Goal: Task Accomplishment & Management: Complete application form

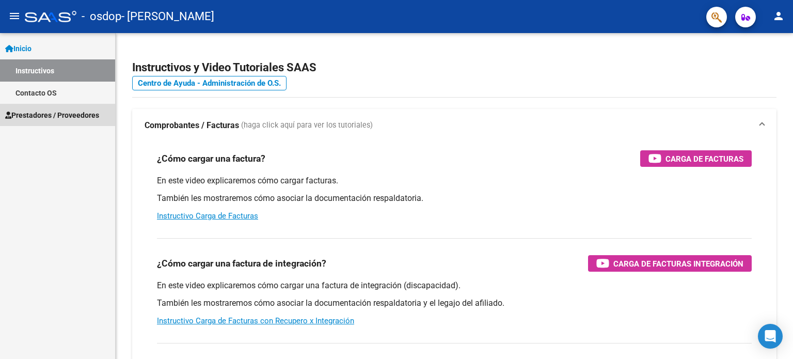
click at [55, 113] on span "Prestadores / Proveedores" at bounding box center [52, 114] width 94 height 11
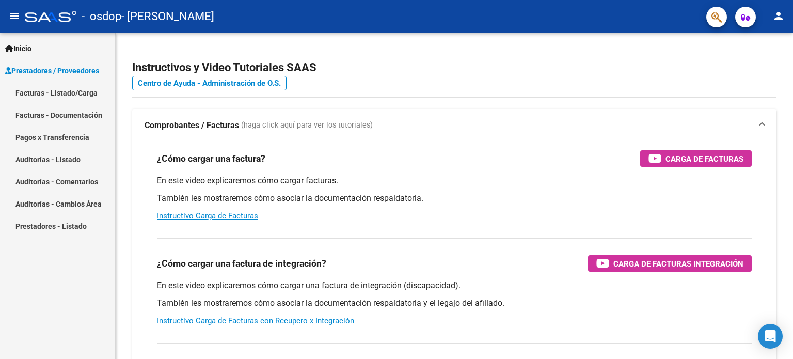
click at [56, 115] on link "Facturas - Documentación" at bounding box center [57, 115] width 115 height 22
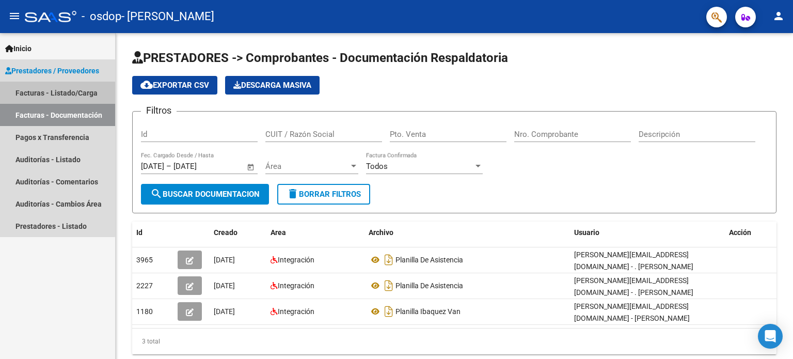
click at [54, 93] on link "Facturas - Listado/Carga" at bounding box center [57, 93] width 115 height 22
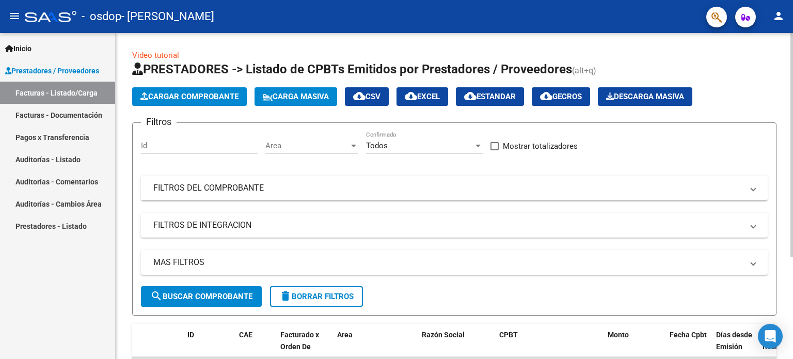
click at [227, 92] on span "Cargar Comprobante" at bounding box center [189, 96] width 98 height 9
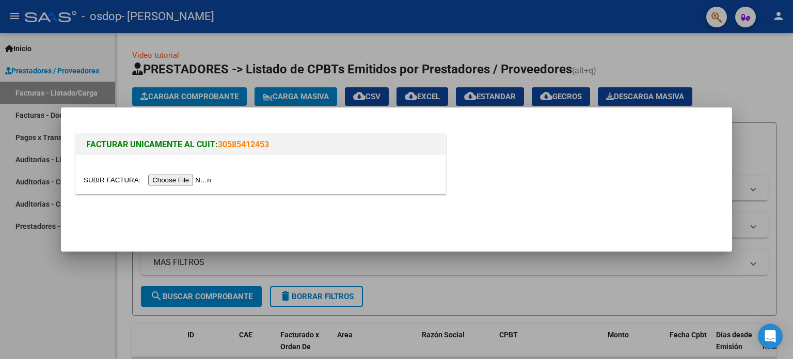
click at [189, 180] on input "file" at bounding box center [149, 179] width 131 height 11
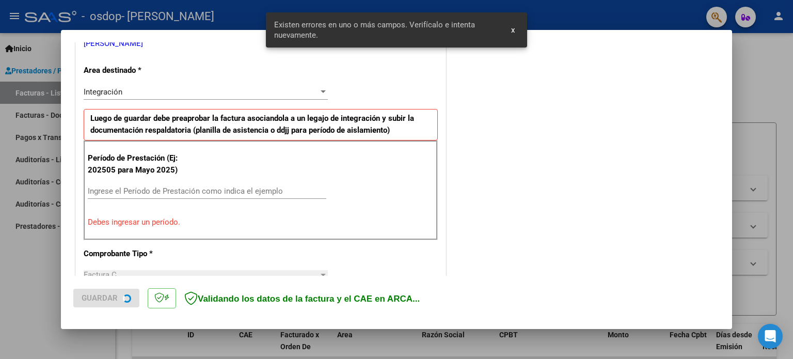
scroll to position [222, 0]
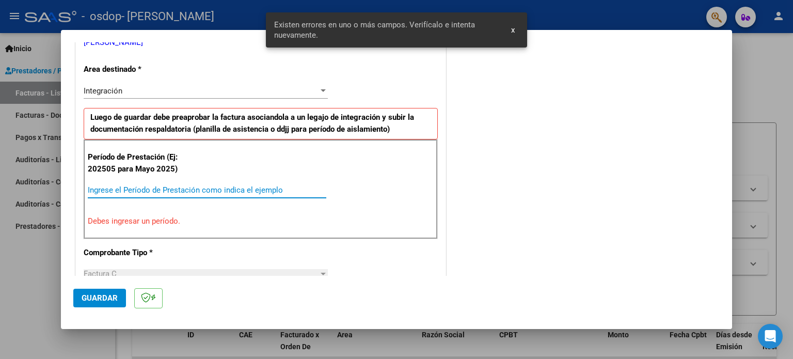
click at [274, 186] on input "Ingrese el Período de Prestación como indica el ejemplo" at bounding box center [207, 189] width 238 height 9
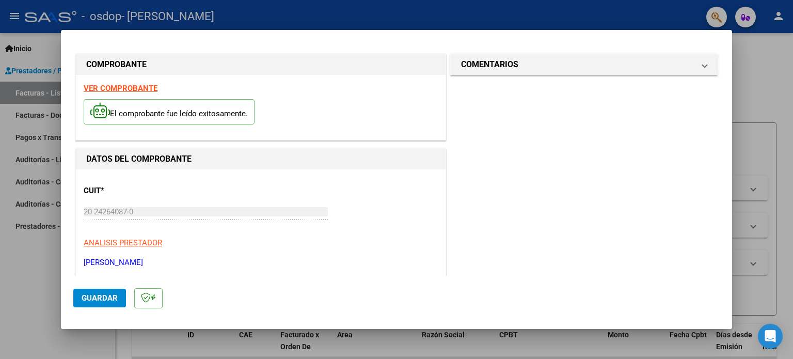
scroll to position [0, 0]
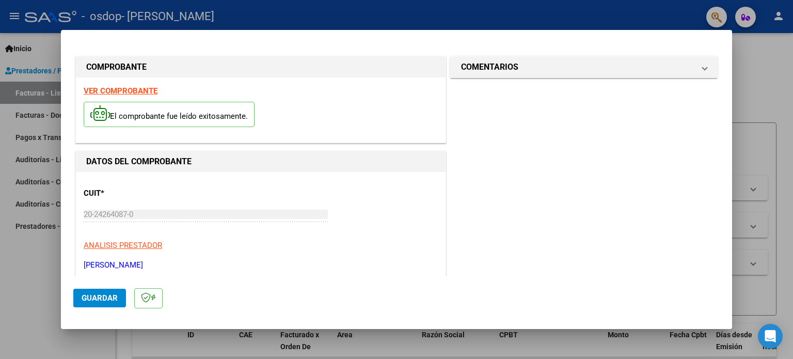
type input "202509"
click at [114, 293] on span "Guardar" at bounding box center [100, 297] width 36 height 9
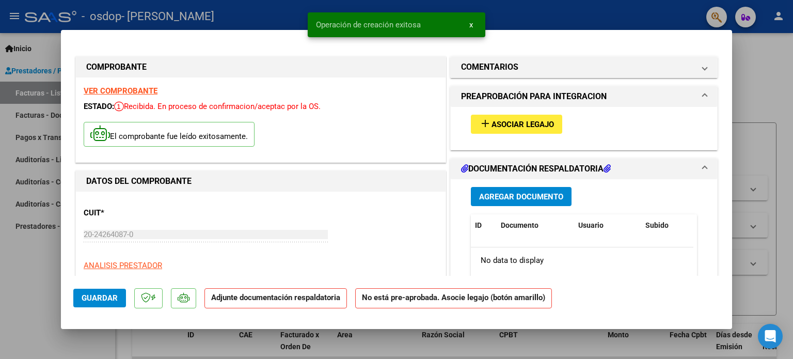
click at [484, 196] on span "Agregar Documento" at bounding box center [521, 196] width 84 height 9
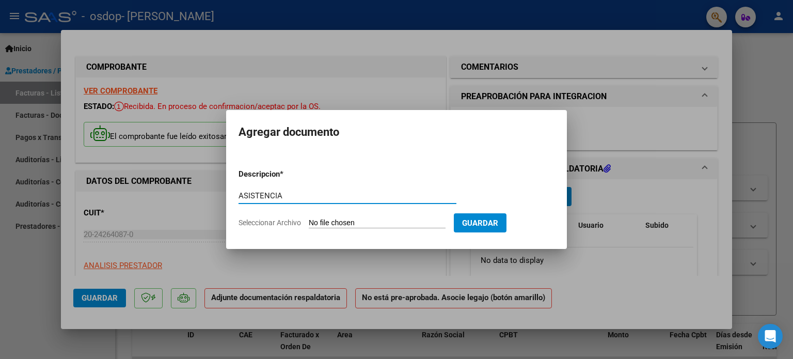
type input "ASISTENCIA"
click at [385, 221] on input "Seleccionar Archivo" at bounding box center [377, 223] width 137 height 10
type input "C:\fakepath\asistencia Olagüe.pdf"
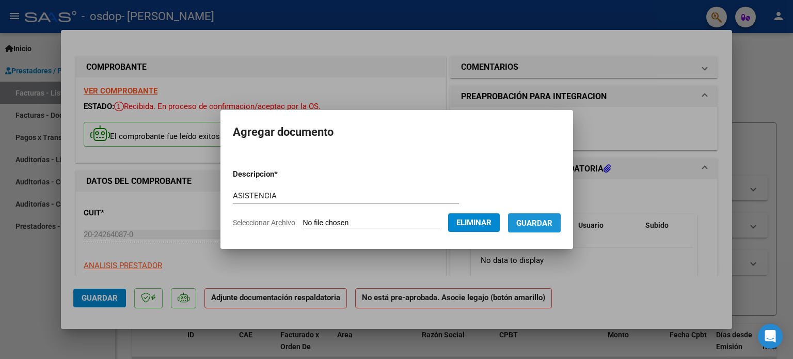
click at [537, 223] on span "Guardar" at bounding box center [534, 222] width 36 height 9
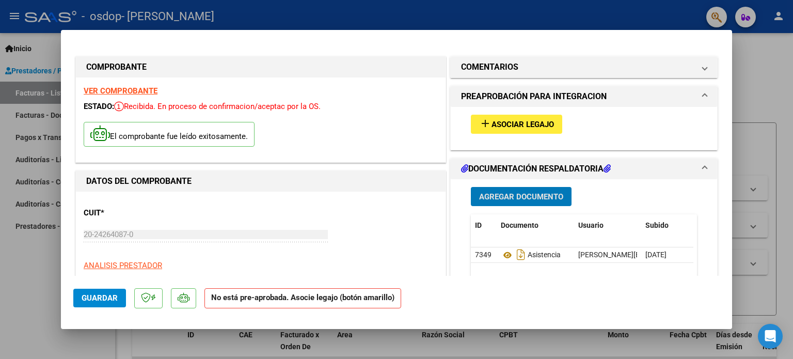
click at [540, 120] on span "Asociar Legajo" at bounding box center [522, 124] width 62 height 9
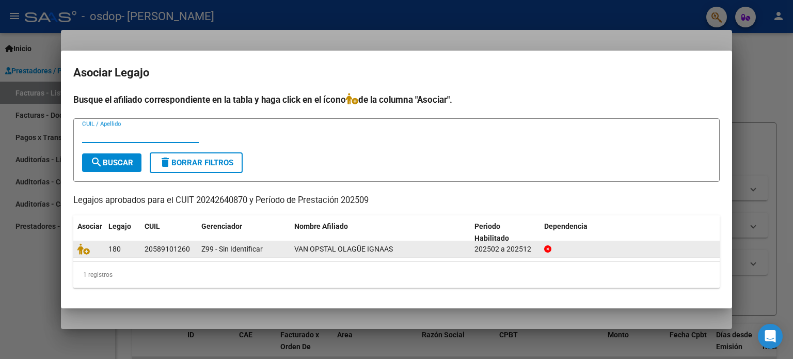
click at [318, 251] on span "VAN OPSTAL OLAGÜE IGNAAS" at bounding box center [343, 249] width 99 height 8
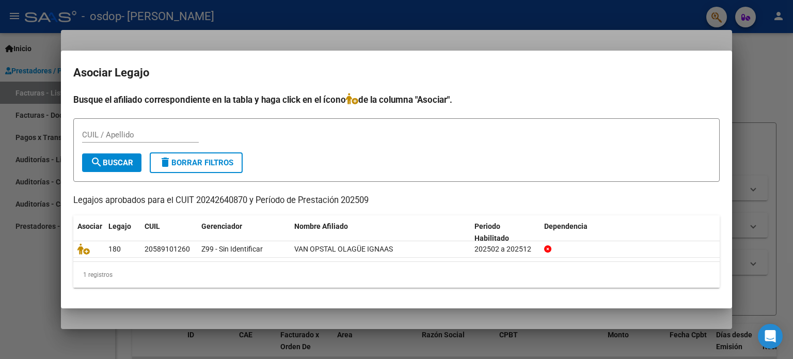
click at [655, 270] on div "1 registros" at bounding box center [396, 275] width 646 height 26
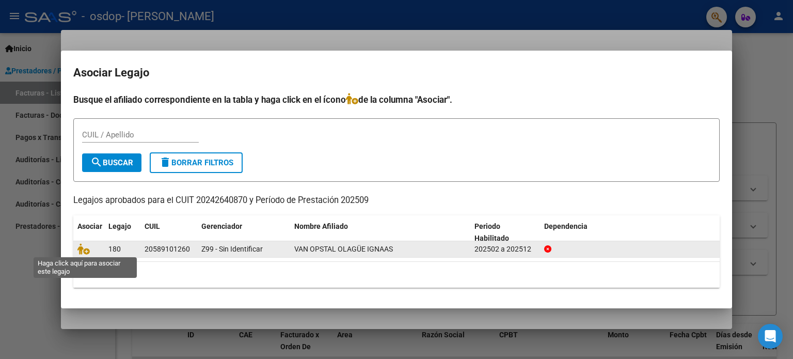
click at [89, 247] on span at bounding box center [84, 249] width 15 height 8
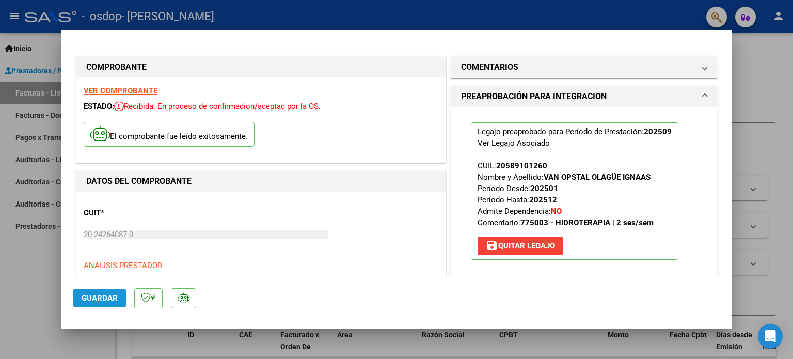
click at [100, 297] on span "Guardar" at bounding box center [100, 297] width 36 height 9
click at [41, 246] on div at bounding box center [396, 179] width 793 height 359
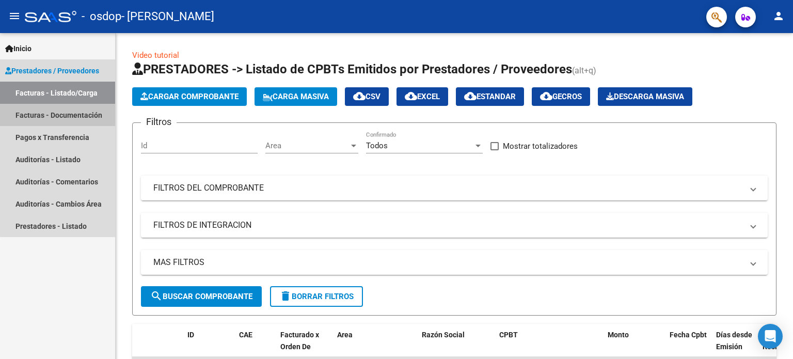
click at [72, 110] on link "Facturas - Documentación" at bounding box center [57, 115] width 115 height 22
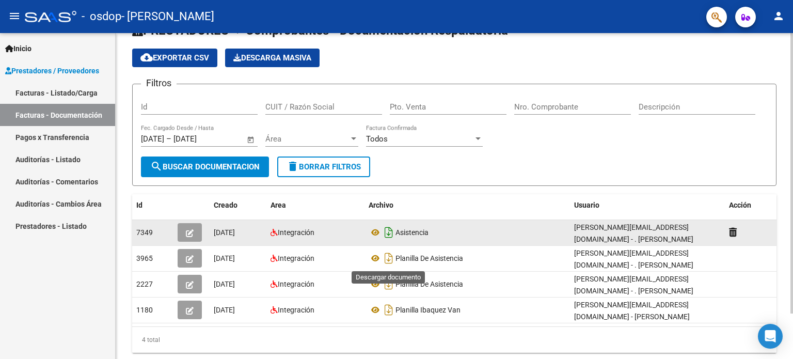
scroll to position [52, 0]
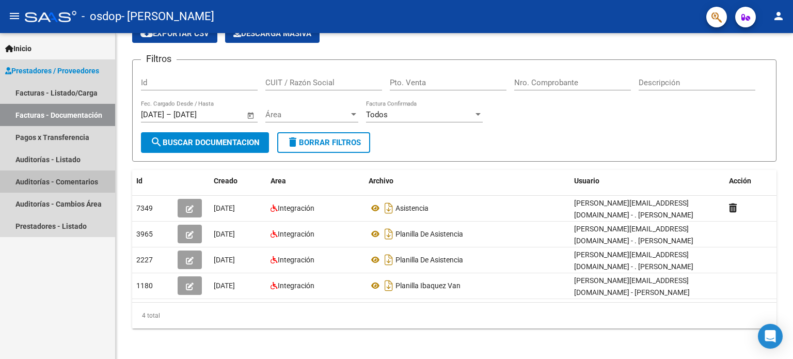
click at [72, 184] on link "Auditorías - Comentarios" at bounding box center [57, 181] width 115 height 22
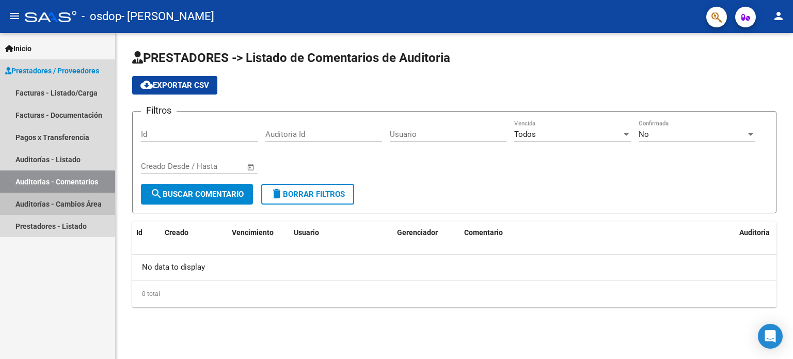
click at [99, 206] on link "Auditorías - Cambios Área" at bounding box center [57, 203] width 115 height 22
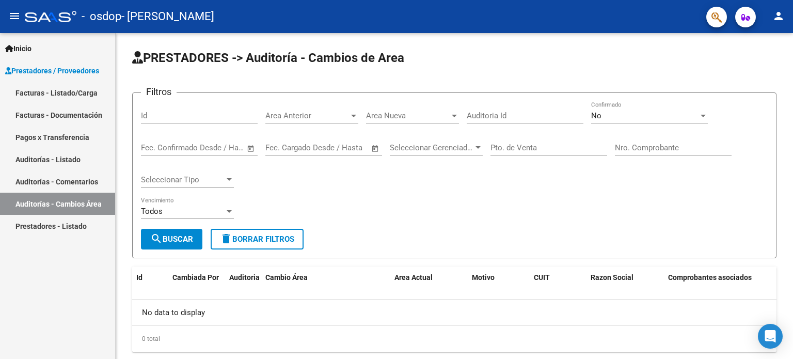
click at [72, 222] on link "Prestadores - Listado" at bounding box center [57, 226] width 115 height 22
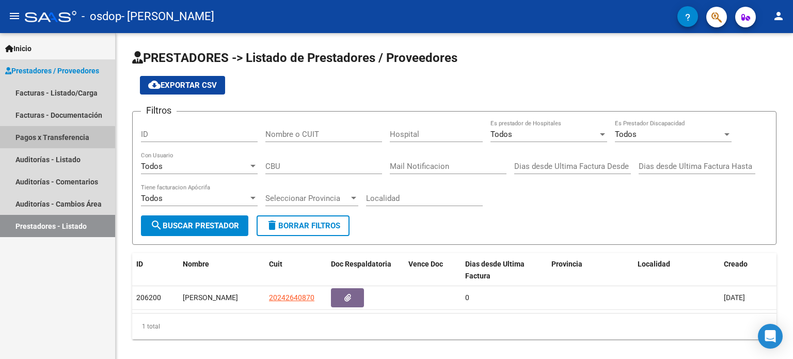
click at [54, 140] on link "Pagos x Transferencia" at bounding box center [57, 137] width 115 height 22
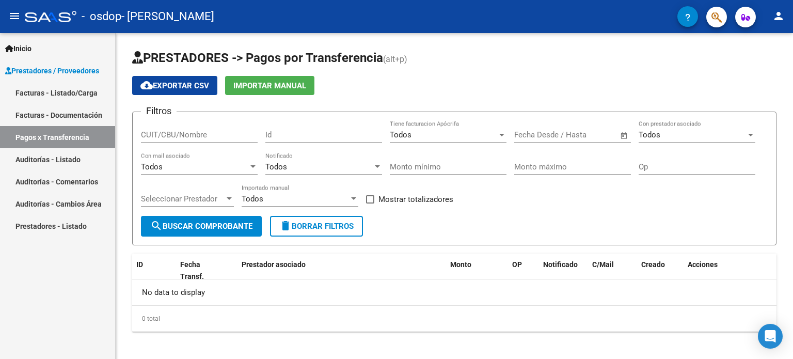
click at [77, 114] on link "Facturas - Documentación" at bounding box center [57, 115] width 115 height 22
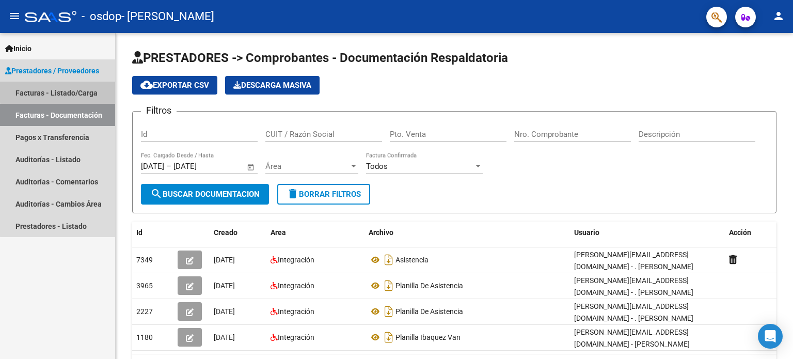
click at [73, 90] on link "Facturas - Listado/Carga" at bounding box center [57, 93] width 115 height 22
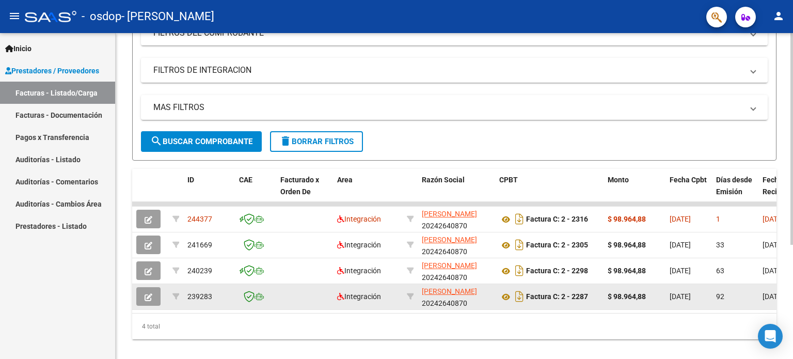
click at [192, 293] on span "239283" at bounding box center [199, 296] width 25 height 8
